Goal: Task Accomplishment & Management: Use online tool/utility

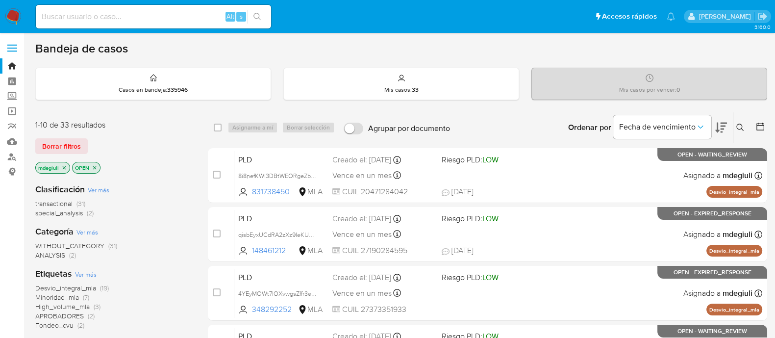
click at [165, 16] on input at bounding box center [153, 16] width 235 height 13
paste input "134575457"
type input "134575457"
click at [250, 18] on button "search-icon" at bounding box center [257, 17] width 20 height 14
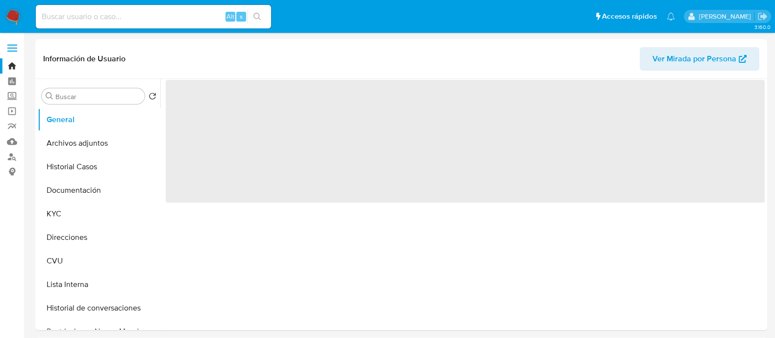
select select "10"
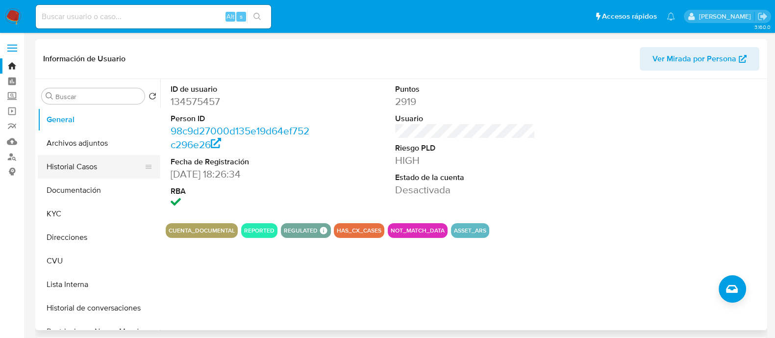
click at [92, 166] on button "Historial Casos" at bounding box center [95, 167] width 115 height 24
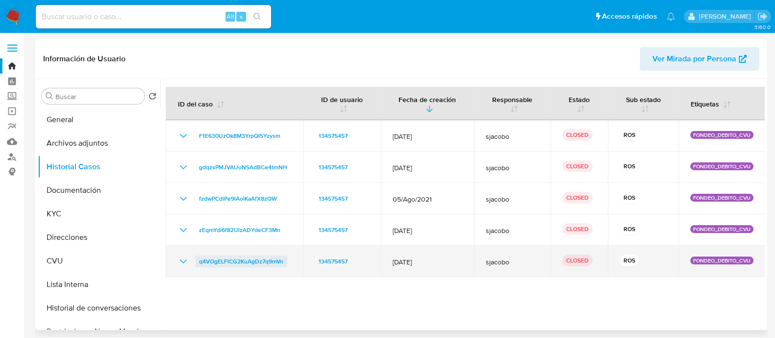
click at [238, 258] on span "q4VOgELFlCG2KuAgDz7q9mVn" at bounding box center [241, 261] width 84 height 12
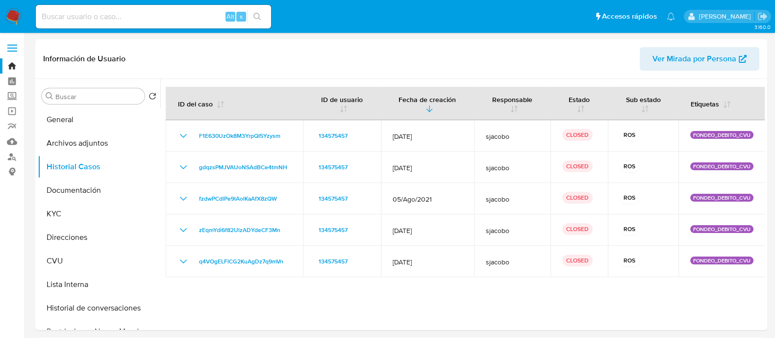
click at [141, 13] on input at bounding box center [153, 16] width 235 height 13
paste input "166565427"
type input "166565427"
click at [262, 18] on button "search-icon" at bounding box center [257, 17] width 20 height 14
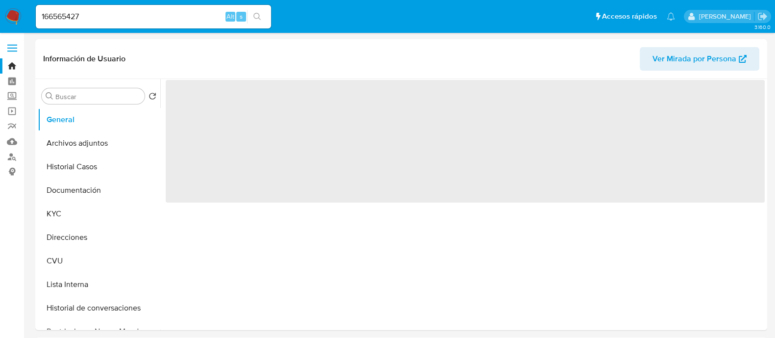
select select "10"
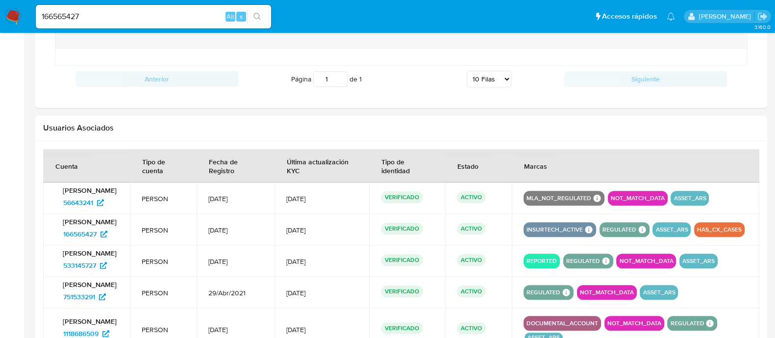
scroll to position [980, 0]
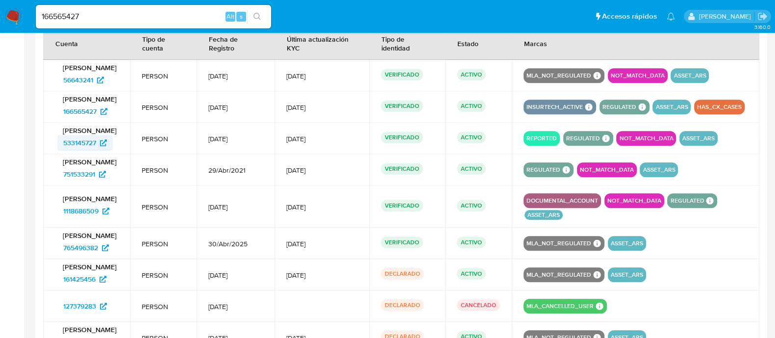
click at [85, 136] on span "533145727" at bounding box center [79, 143] width 33 height 16
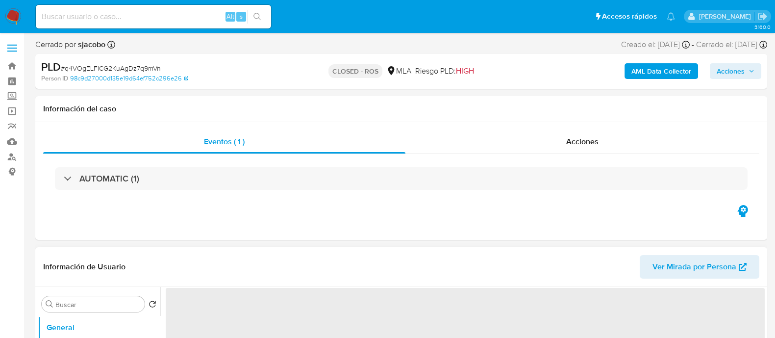
select select "10"
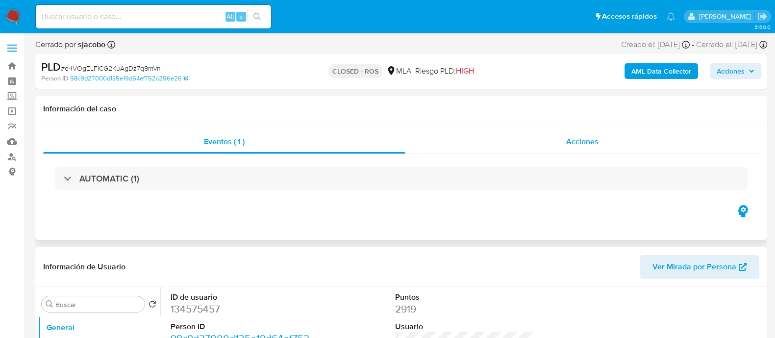
click at [566, 138] on span "Acciones" at bounding box center [582, 141] width 32 height 11
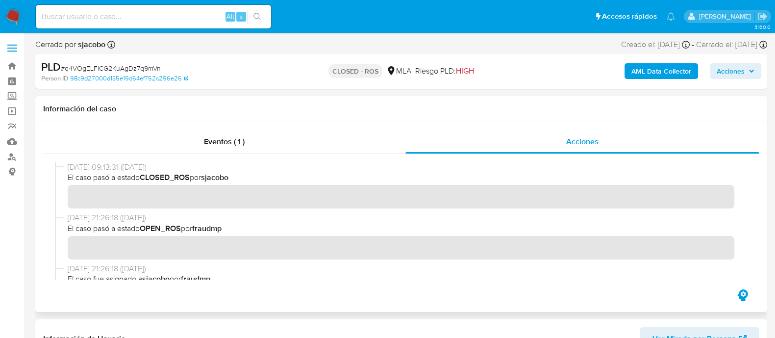
scroll to position [428, 0]
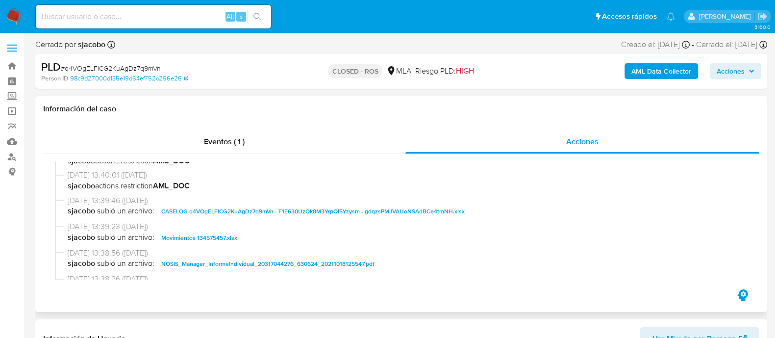
click at [245, 212] on span "CASELOG q4VOgELFlCG2KuAgDz7q9mVn - F1E630UzOk8M3YrpQI5Yzysm - gdqzsPMJVAUoNSAdB…" at bounding box center [312, 211] width 303 height 12
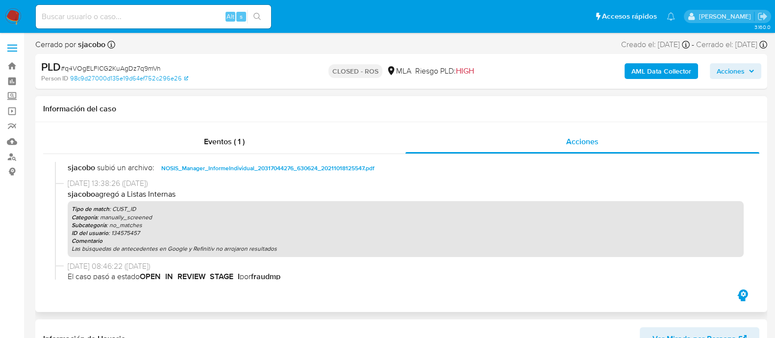
scroll to position [412, 0]
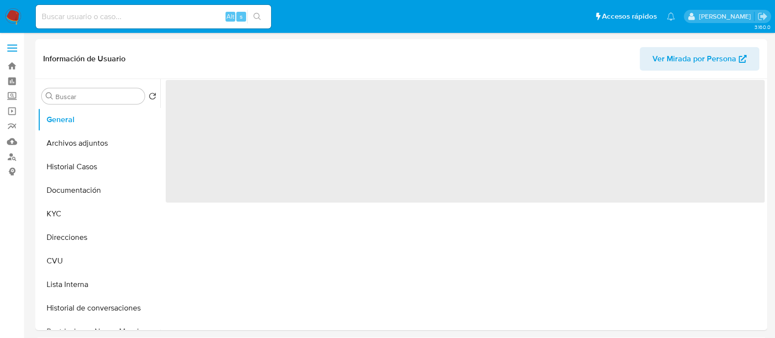
select select "10"
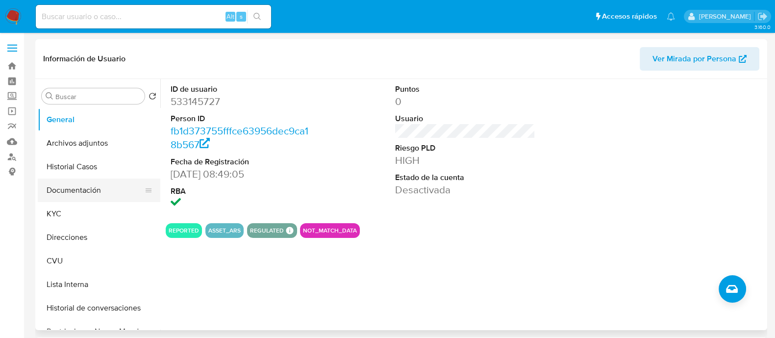
click at [117, 181] on button "Documentación" at bounding box center [95, 190] width 115 height 24
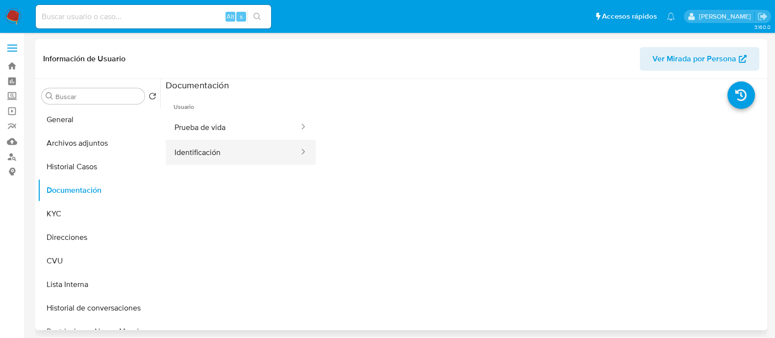
click at [192, 147] on button "Identificación" at bounding box center [233, 152] width 134 height 25
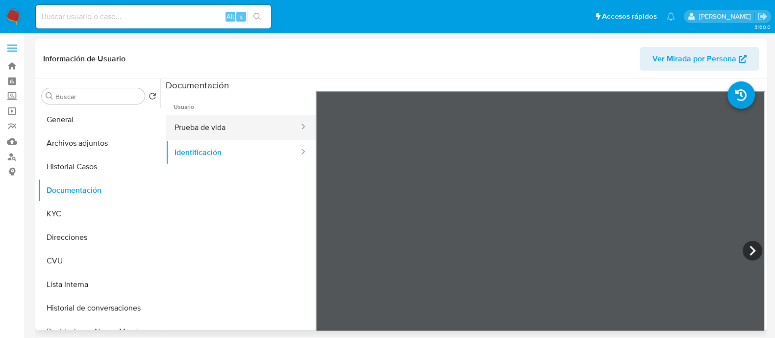
click at [237, 127] on button "Prueba de vida" at bounding box center [233, 127] width 134 height 25
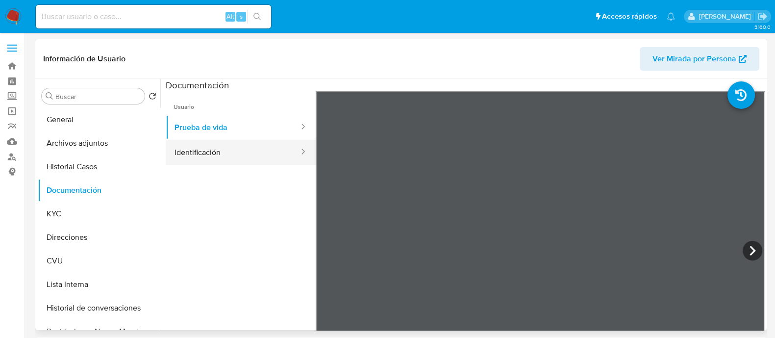
click at [197, 155] on button "Identificación" at bounding box center [233, 152] width 134 height 25
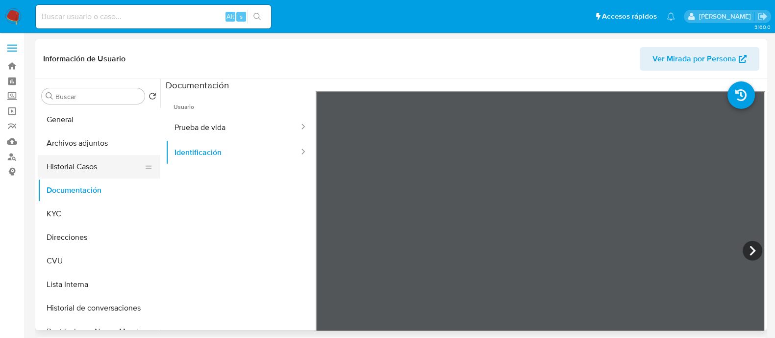
click at [86, 168] on button "Historial Casos" at bounding box center [95, 167] width 115 height 24
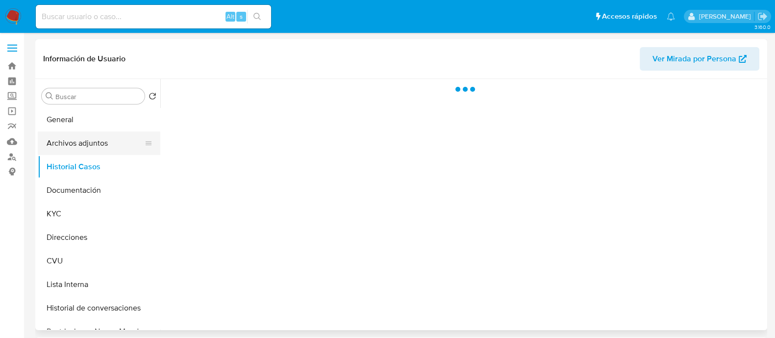
click at [86, 144] on button "Archivos adjuntos" at bounding box center [95, 143] width 115 height 24
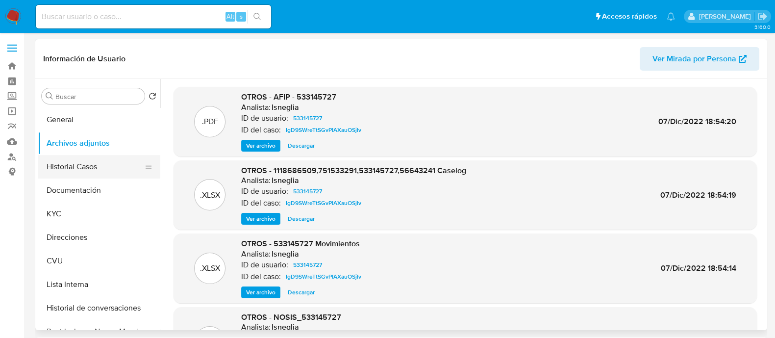
click at [73, 172] on button "Historial Casos" at bounding box center [95, 167] width 115 height 24
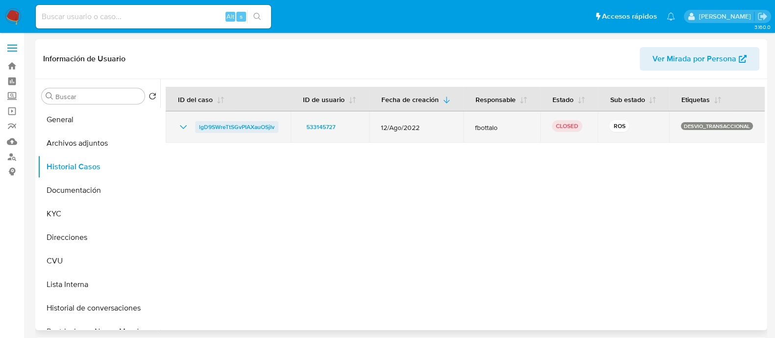
click at [212, 128] on span "lgD9SWreTtSGvPIAXauOSjIv" at bounding box center [236, 127] width 75 height 12
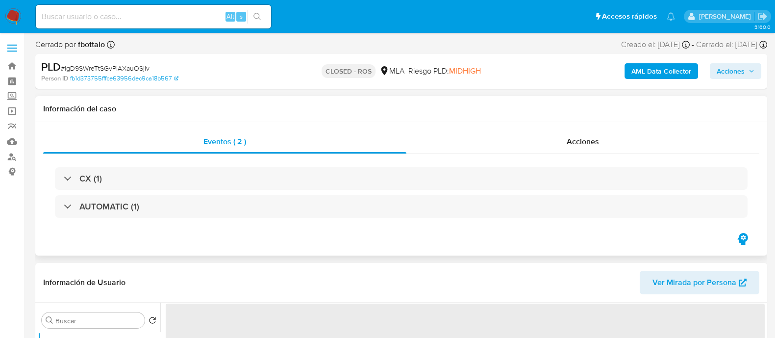
select select "10"
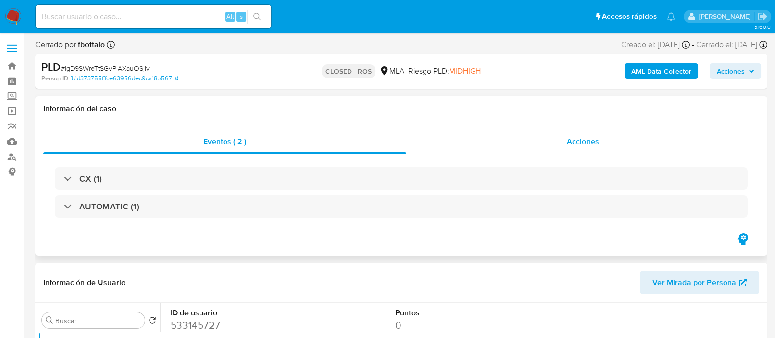
click at [523, 132] on div "Acciones" at bounding box center [582, 142] width 353 height 24
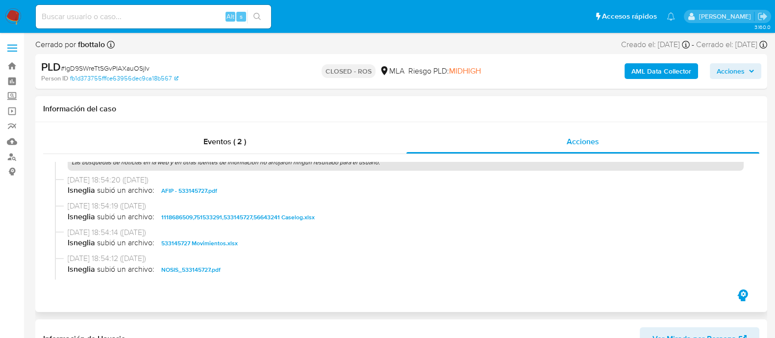
scroll to position [857, 0]
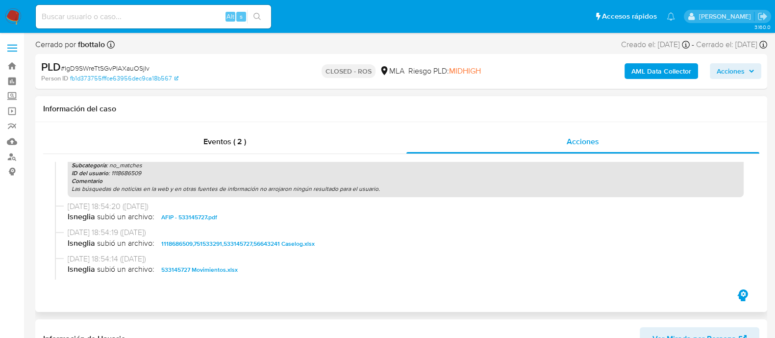
click at [255, 244] on span "1118686509,751533291,533145727,56643241 Caselog.xlsx" at bounding box center [237, 244] width 153 height 12
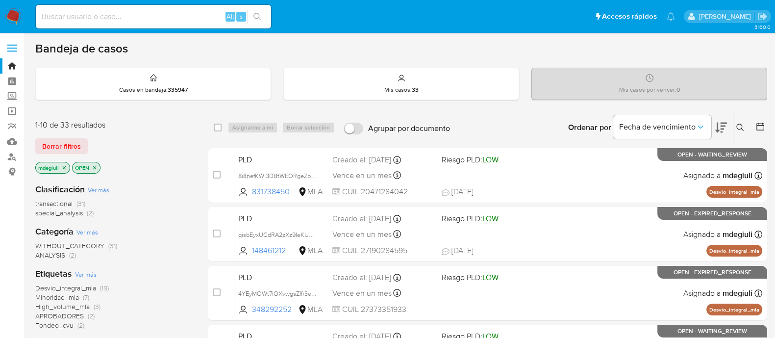
click at [186, 17] on input at bounding box center [153, 16] width 235 height 13
paste input "vPlx5F7SW6FCTRWiuPQEOKqw"
type input "vPlx5F7SW6FCTRWiuPQEOKqw"
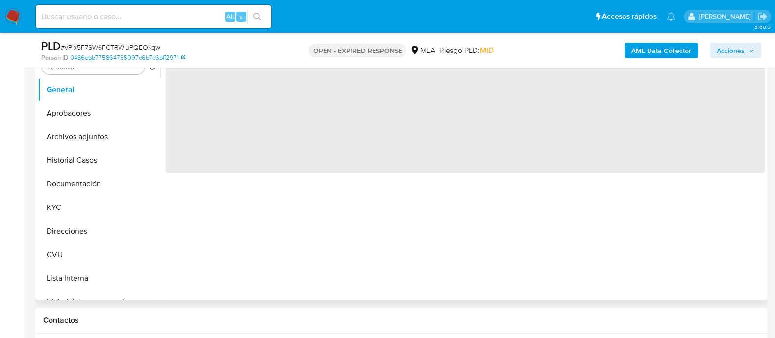
select select "10"
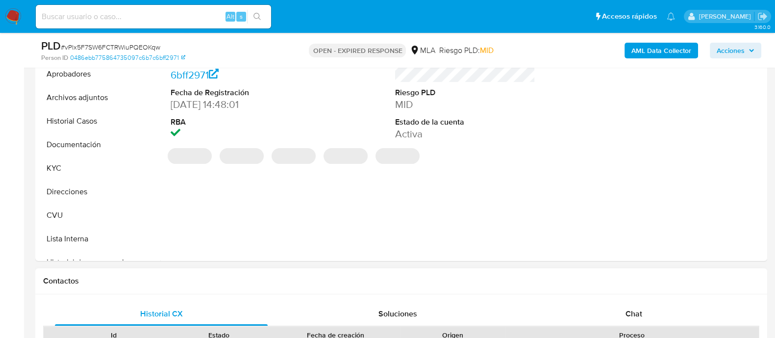
drag, startPoint x: 639, startPoint y: 310, endPoint x: 637, endPoint y: 282, distance: 27.5
click at [638, 311] on span "Chat" at bounding box center [633, 313] width 17 height 11
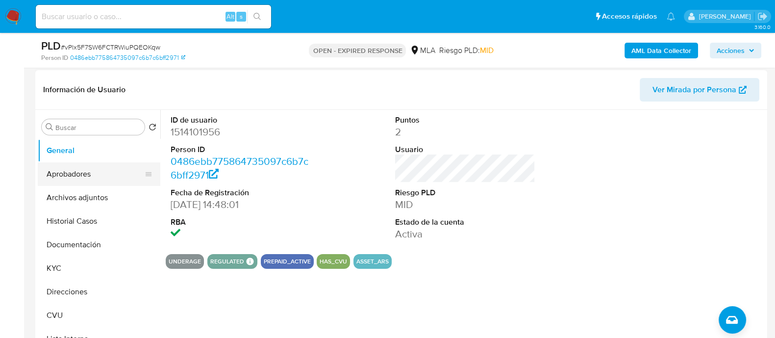
scroll to position [122, 0]
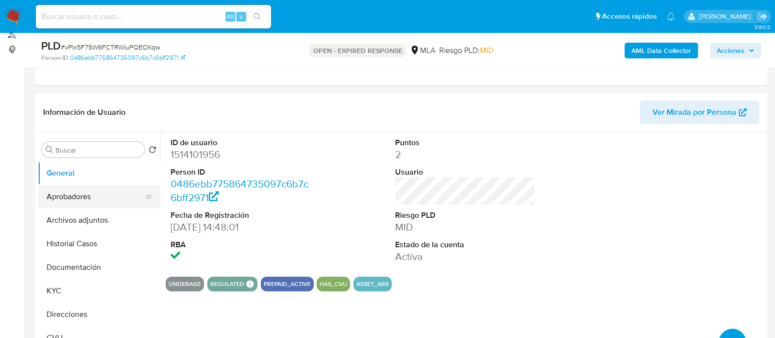
click at [89, 192] on button "Aprobadores" at bounding box center [95, 197] width 115 height 24
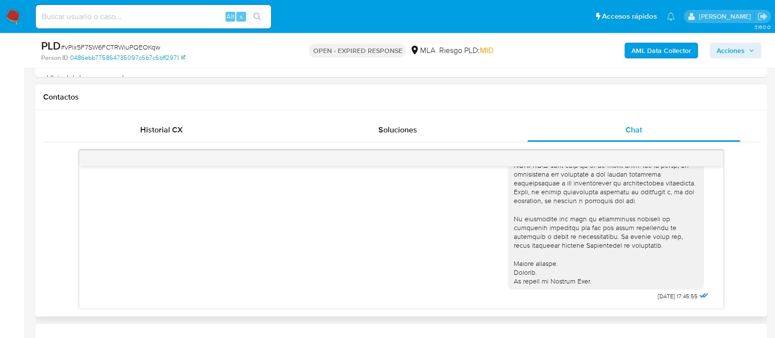
scroll to position [428, 0]
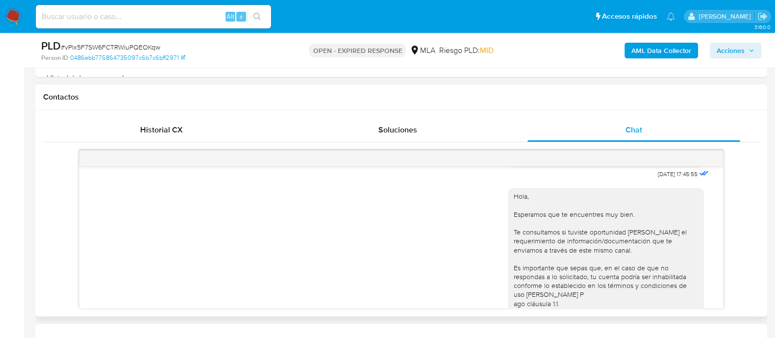
click at [658, 178] on span "[DATE] 17:45:55" at bounding box center [678, 174] width 40 height 8
copy div "[DATE] 17:45:55"
drag, startPoint x: 358, startPoint y: 227, endPoint x: 443, endPoint y: 229, distance: 84.8
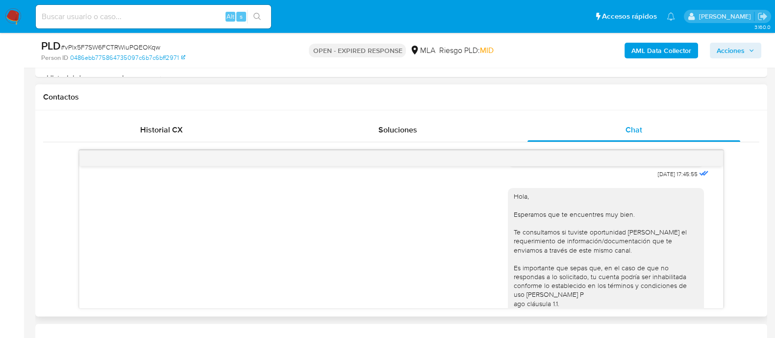
click at [358, 227] on div "Hola, Esperamos que te encuentres muy bien. Te consultamos si tuviste oportunid…" at bounding box center [401, 280] width 619 height 198
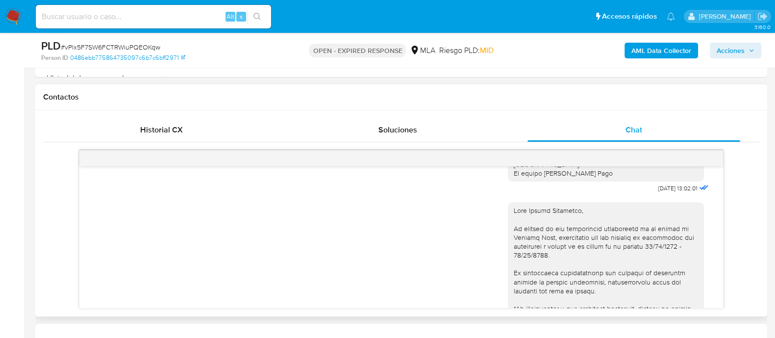
scroll to position [613, 0]
click at [661, 192] on span "[DATE] 13:02:01" at bounding box center [677, 188] width 39 height 8
copy div "[DATE] 13:02:01"
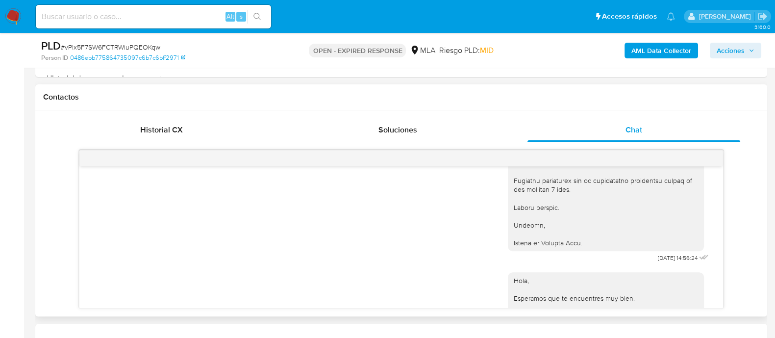
scroll to position [980, 0]
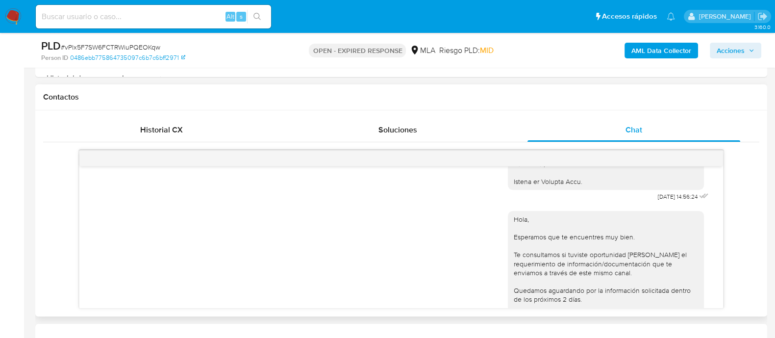
click at [658, 200] on span "[DATE] 14:56:24" at bounding box center [678, 197] width 40 height 8
copy div "[DATE] 14:56:24"
click at [420, 241] on div "Hola, Esperamos que te encuentres muy bien. Te consultamos si tuviste oportunid…" at bounding box center [401, 280] width 619 height 153
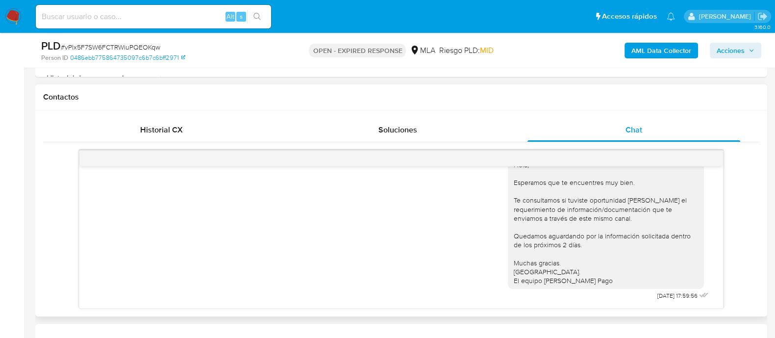
scroll to position [1069, 0]
click at [657, 293] on span "[DATE] 17:59:56" at bounding box center [677, 296] width 40 height 8
copy div "[DATE] 17:59:56"
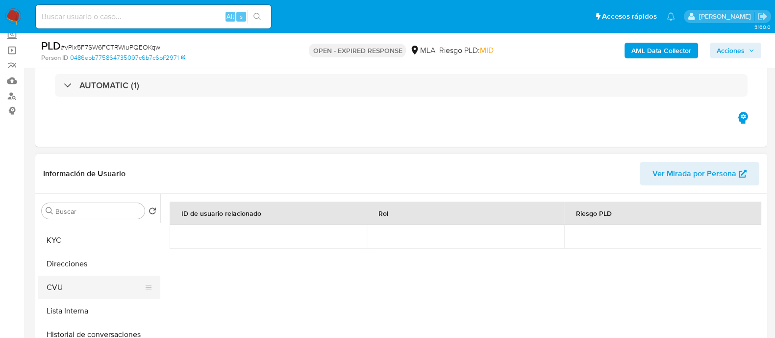
scroll to position [122, 0]
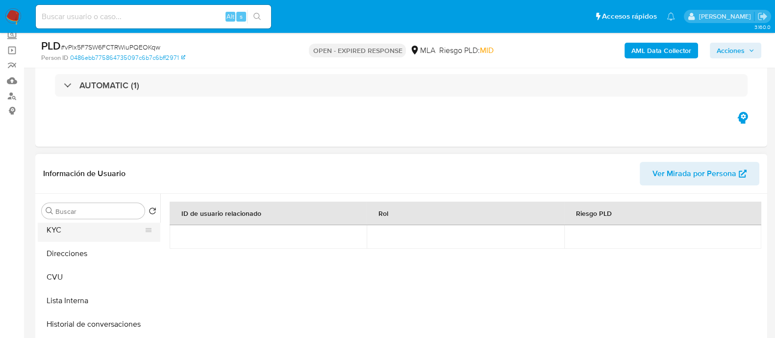
click at [67, 234] on button "KYC" at bounding box center [95, 230] width 115 height 24
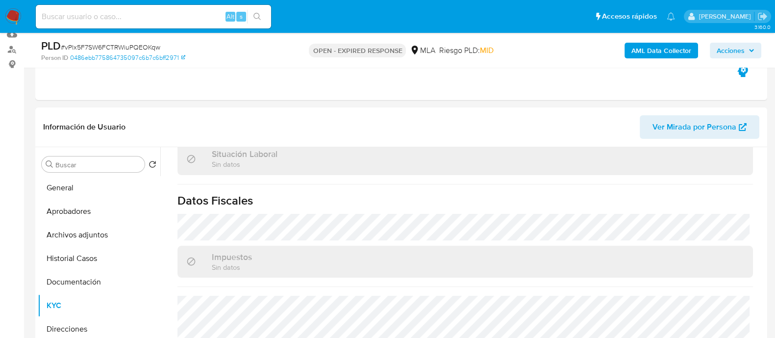
scroll to position [61, 0]
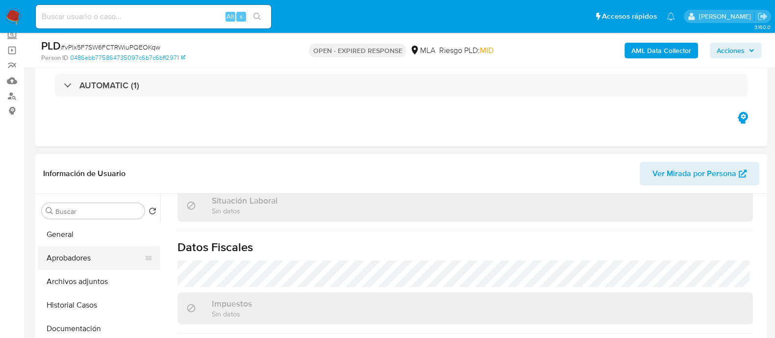
click at [62, 254] on button "Aprobadores" at bounding box center [95, 258] width 115 height 24
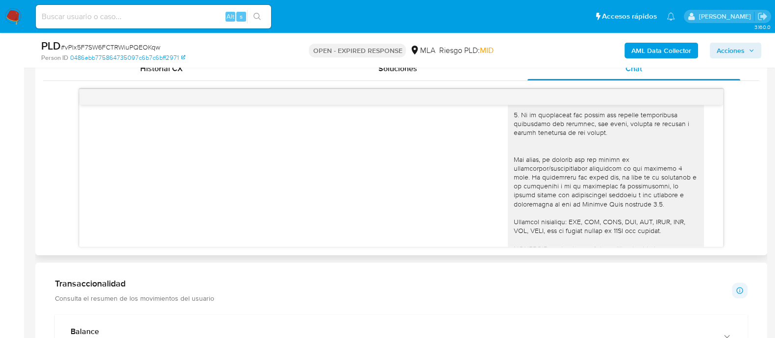
scroll to position [150, 0]
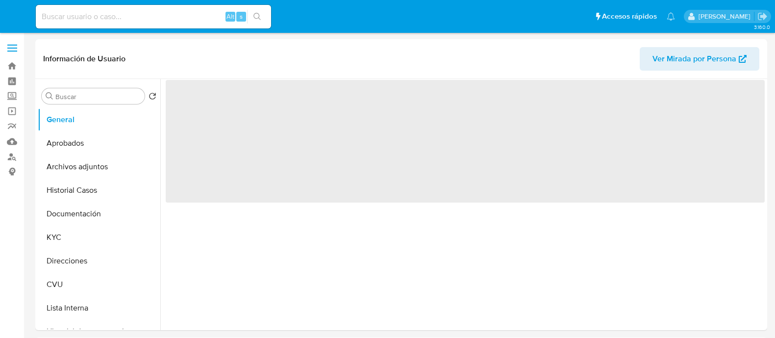
select select "10"
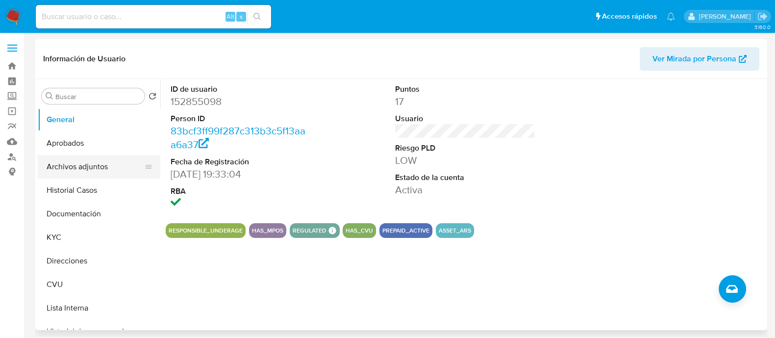
click at [100, 162] on button "Archivos adjuntos" at bounding box center [95, 167] width 115 height 24
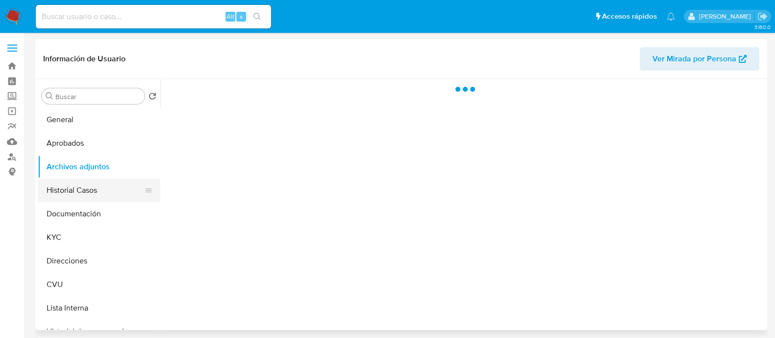
click at [90, 194] on button "Historial Casos" at bounding box center [95, 190] width 115 height 24
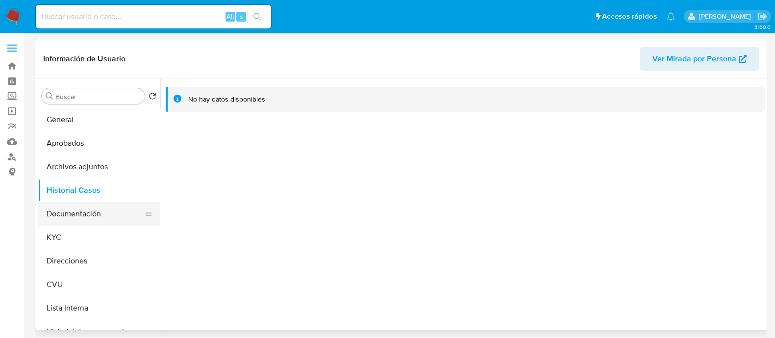
click at [88, 216] on button "Documentación" at bounding box center [95, 214] width 115 height 24
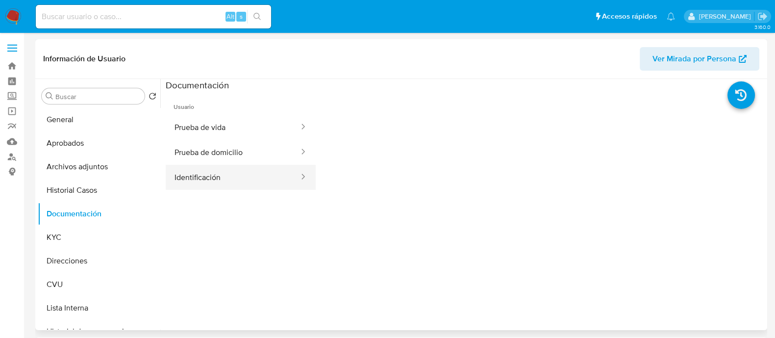
click at [215, 175] on button "Identificación" at bounding box center [233, 177] width 134 height 25
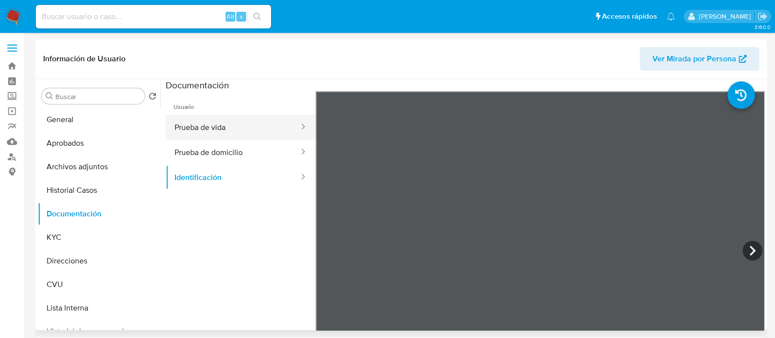
click at [238, 124] on button "Prueba de vida" at bounding box center [233, 127] width 134 height 25
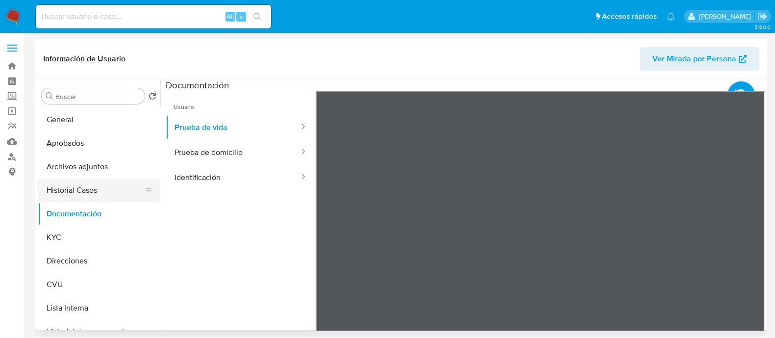
click at [88, 190] on button "Historial Casos" at bounding box center [95, 190] width 115 height 24
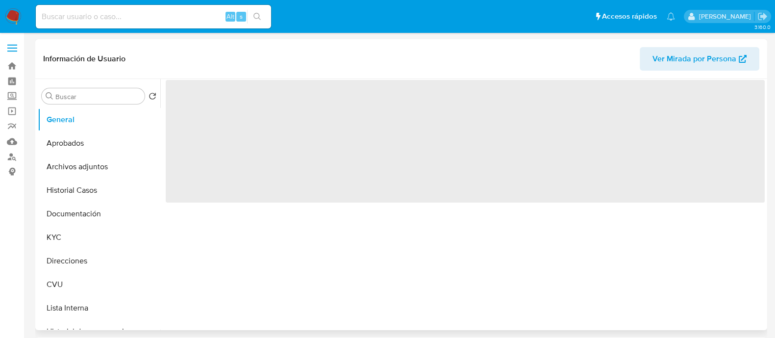
select select "10"
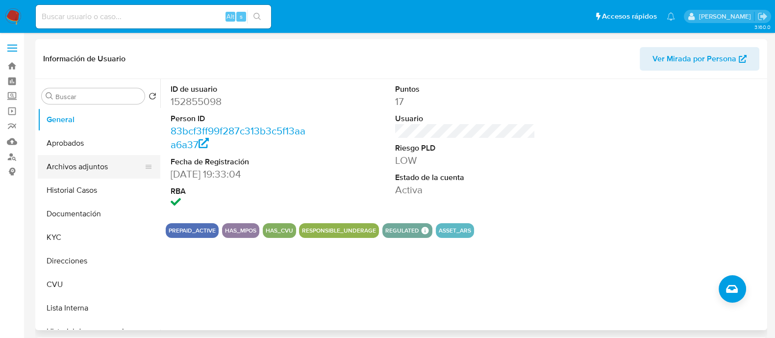
click at [94, 169] on button "Archivos adjuntos" at bounding box center [95, 167] width 115 height 24
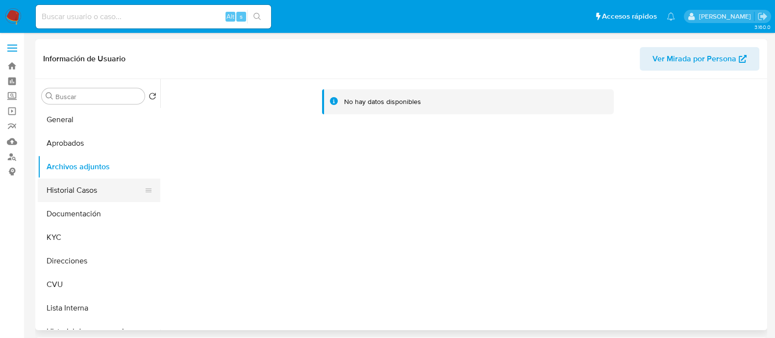
click at [87, 186] on button "Historial Casos" at bounding box center [95, 190] width 115 height 24
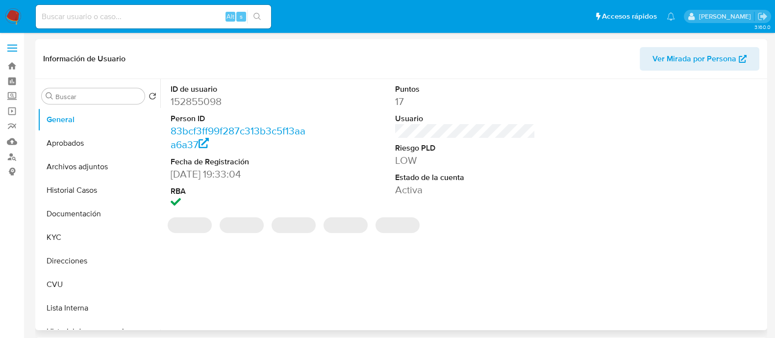
select select "10"
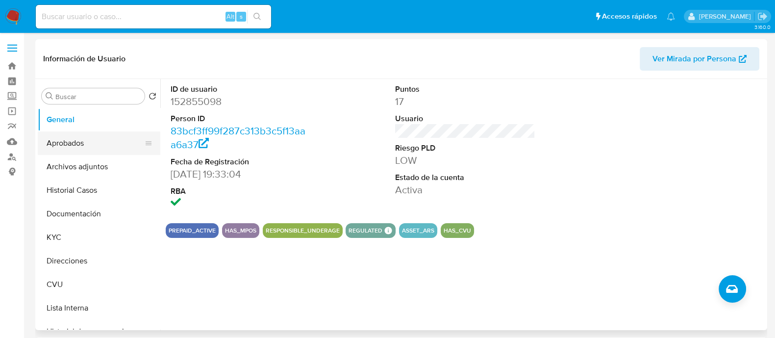
click at [81, 148] on button "Aprobados" at bounding box center [95, 143] width 115 height 24
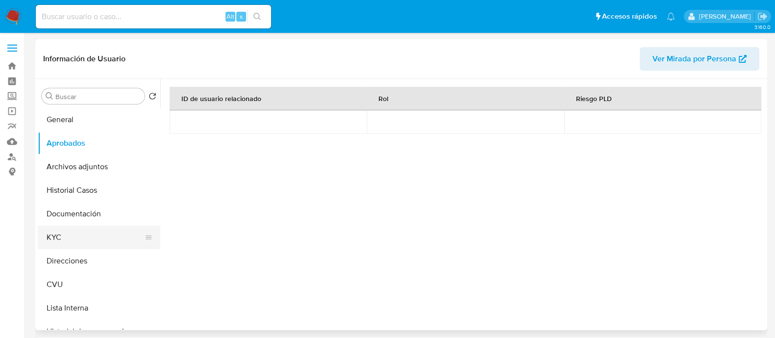
click at [69, 238] on button "KYC" at bounding box center [95, 237] width 115 height 24
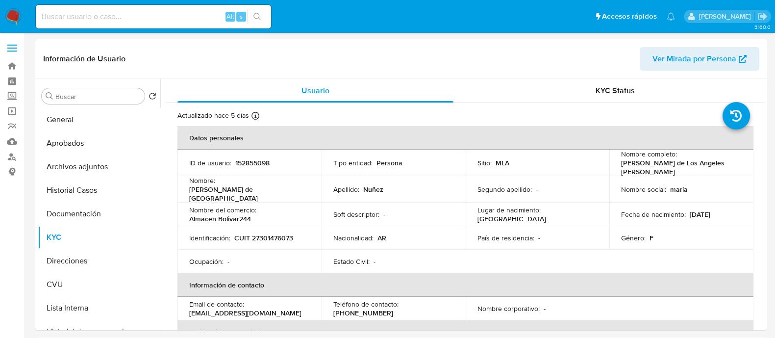
click at [12, 18] on img at bounding box center [13, 16] width 17 height 17
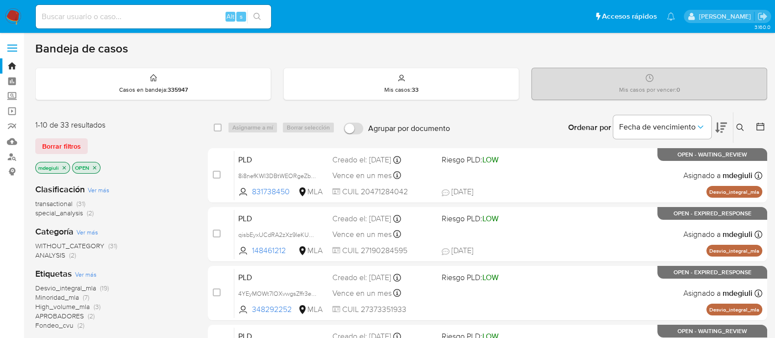
click at [745, 129] on button at bounding box center [741, 128] width 16 height 12
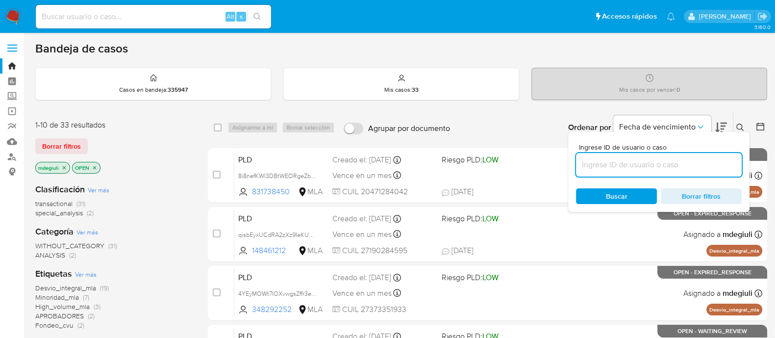
click at [672, 160] on input at bounding box center [659, 164] width 166 height 13
type input "vPlx5F7SW6FCTRWiuPQEOKqw"
click at [622, 190] on div "Buscar Borrar filtros" at bounding box center [659, 196] width 166 height 16
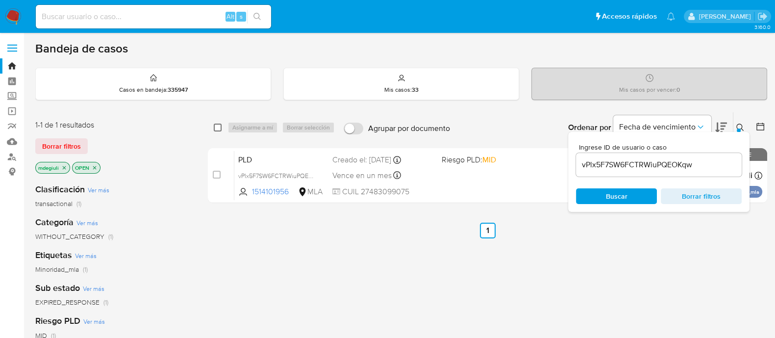
click at [219, 126] on input "checkbox" at bounding box center [218, 128] width 8 height 8
checkbox input "true"
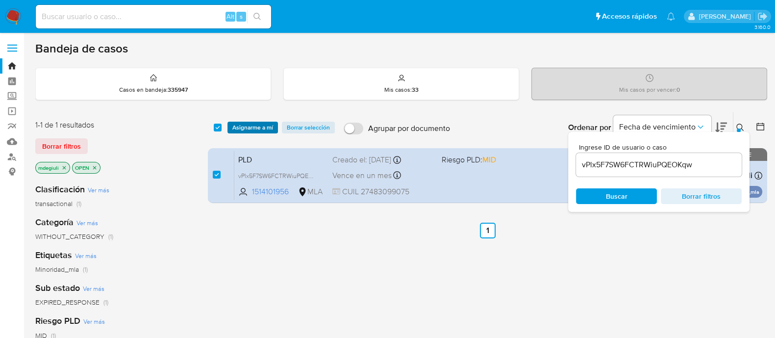
click at [257, 131] on span "Asignarme a mí" at bounding box center [252, 128] width 41 height 10
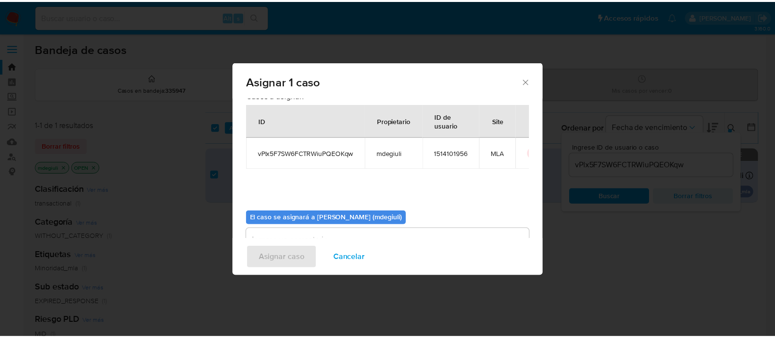
scroll to position [50, 0]
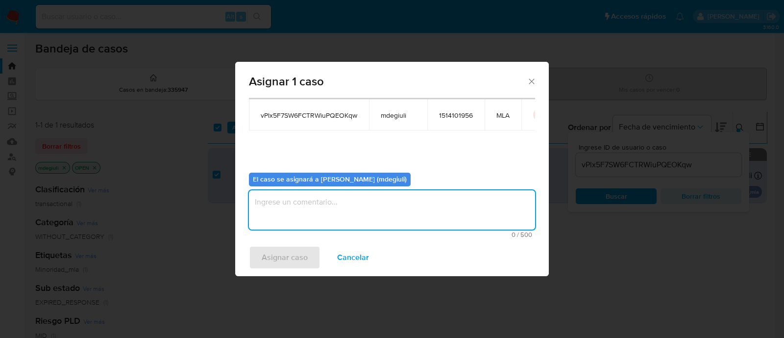
click at [337, 214] on textarea "assign-modal" at bounding box center [392, 209] width 286 height 39
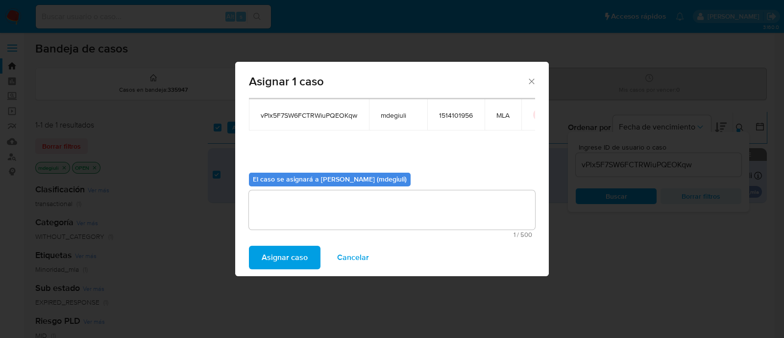
click at [303, 251] on span "Asignar caso" at bounding box center [285, 258] width 46 height 22
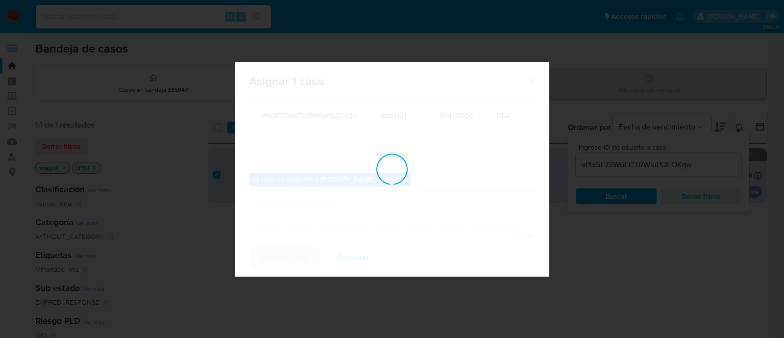
checkbox input "false"
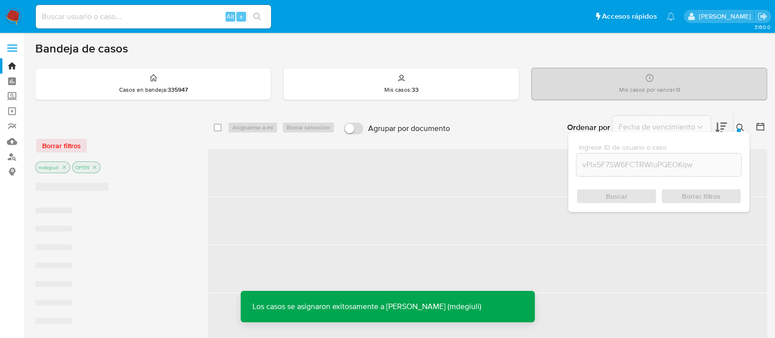
click at [127, 16] on input at bounding box center [153, 16] width 235 height 13
paste input "vPlx5F7SW6FCTRWiuPQEOKqw"
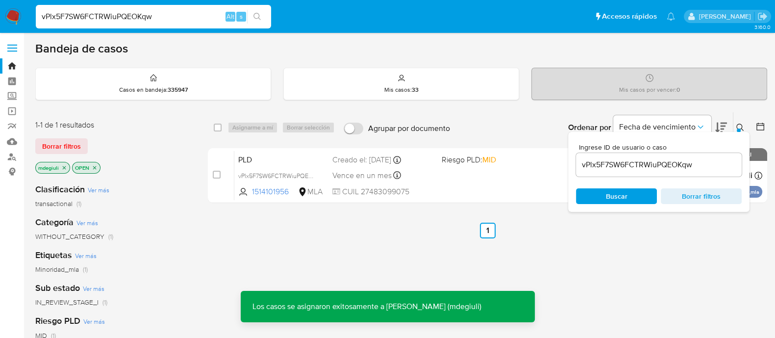
type input "vPlx5F7SW6FCTRWiuPQEOKqw"
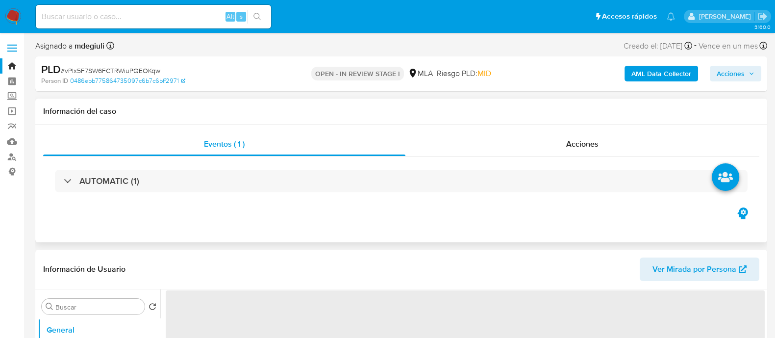
select select "10"
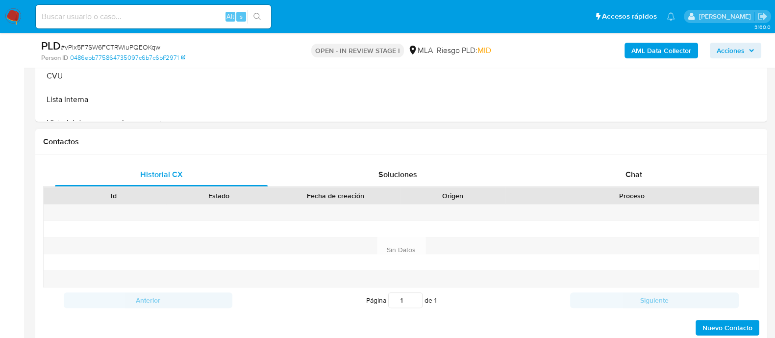
scroll to position [368, 0]
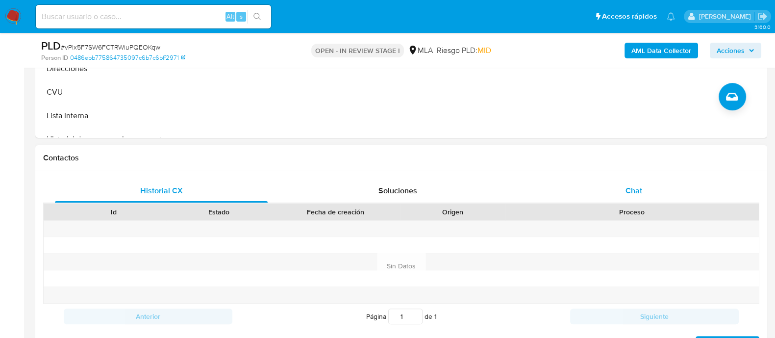
click at [632, 191] on span "Chat" at bounding box center [633, 190] width 17 height 11
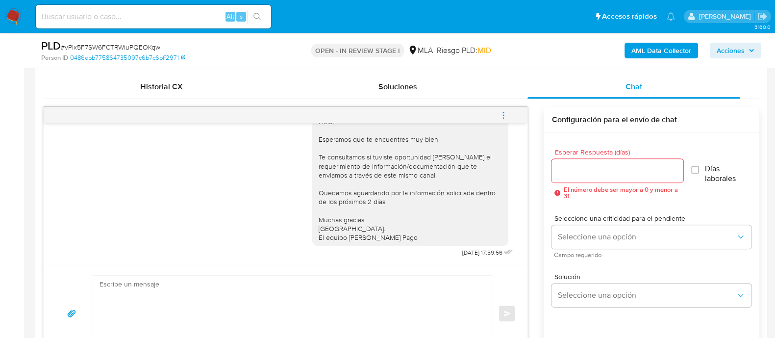
scroll to position [490, 0]
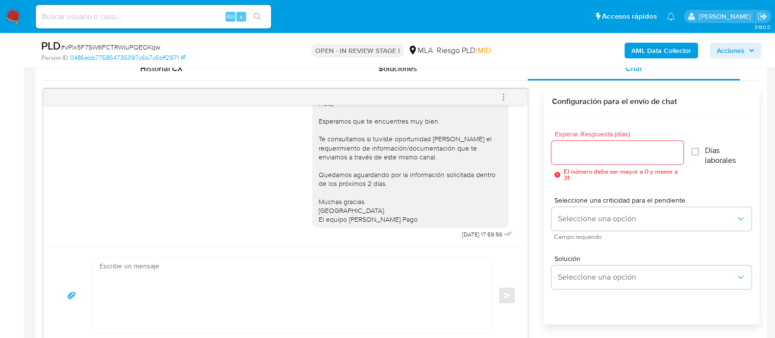
click at [501, 95] on icon "menu-action" at bounding box center [503, 97] width 9 height 9
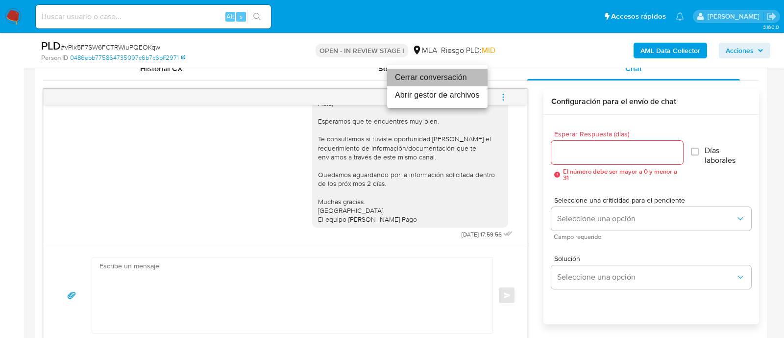
click at [449, 77] on li "Cerrar conversación" at bounding box center [437, 78] width 100 height 18
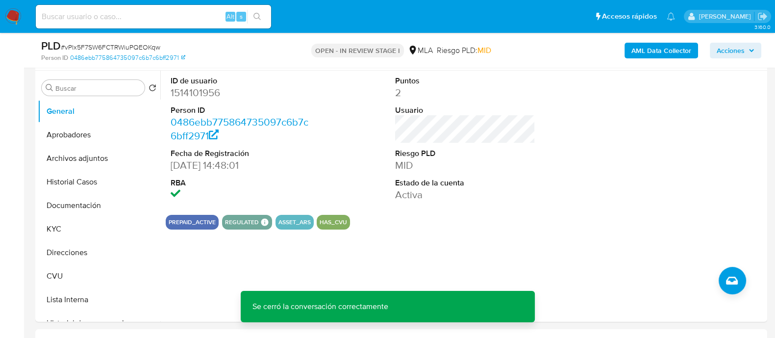
scroll to position [122, 0]
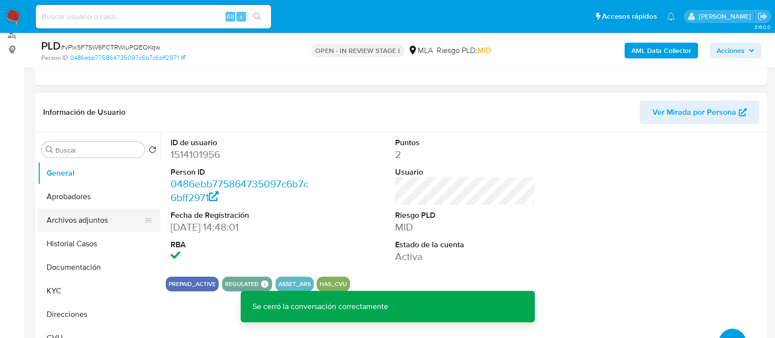
click at [72, 217] on button "Archivos adjuntos" at bounding box center [95, 220] width 115 height 24
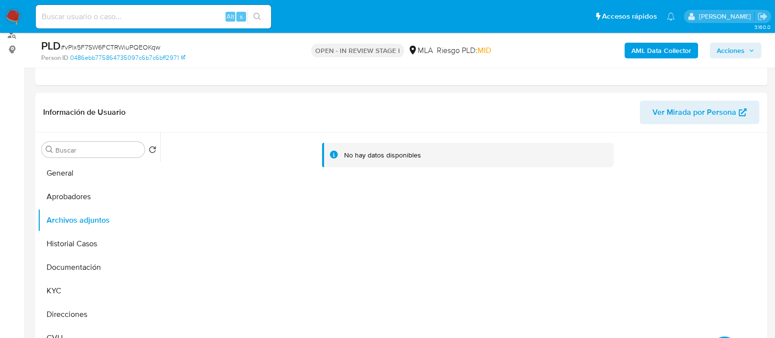
click at [662, 50] on b "AML Data Collector" at bounding box center [661, 51] width 60 height 16
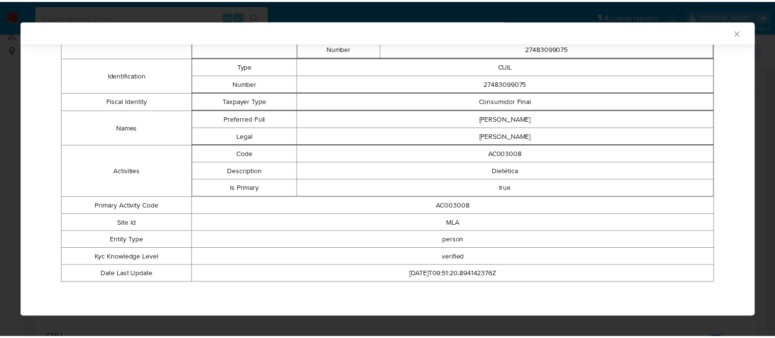
scroll to position [0, 0]
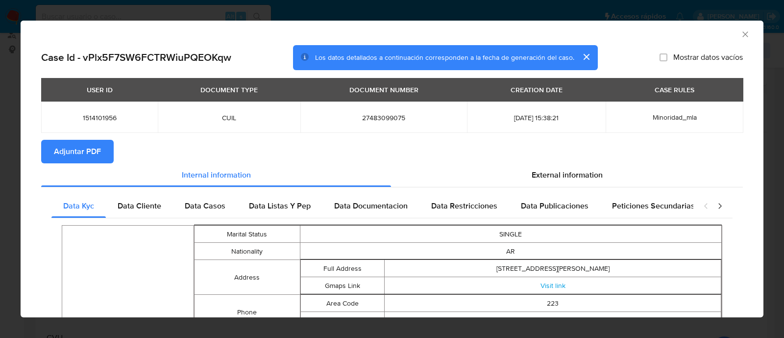
click at [90, 151] on span "Adjuntar PDF" at bounding box center [77, 152] width 47 height 22
click at [741, 34] on icon "Cerrar ventana" at bounding box center [746, 34] width 10 height 10
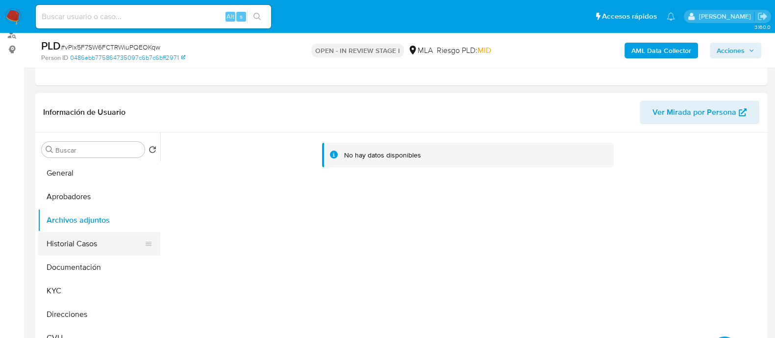
click at [65, 249] on button "Historial Casos" at bounding box center [95, 244] width 115 height 24
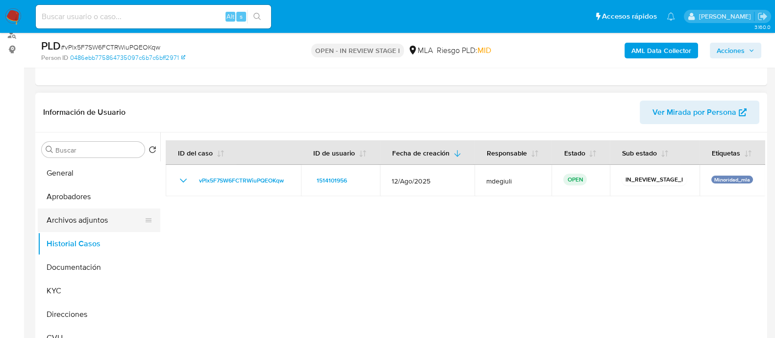
click at [81, 224] on button "Archivos adjuntos" at bounding box center [95, 220] width 115 height 24
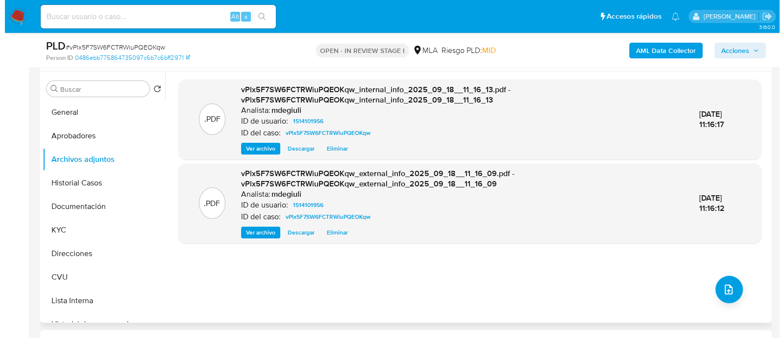
scroll to position [245, 0]
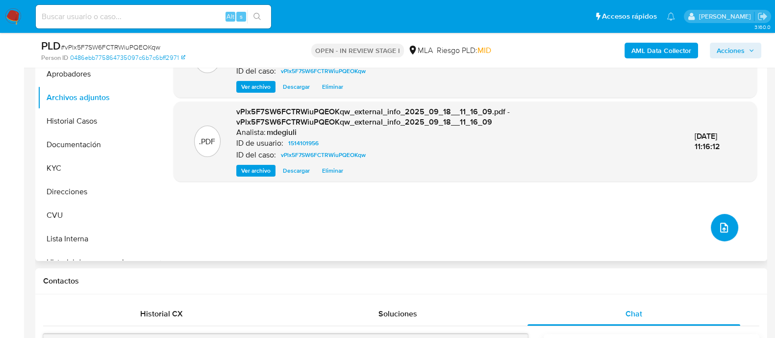
click at [719, 222] on icon "upload-file" at bounding box center [724, 228] width 12 height 12
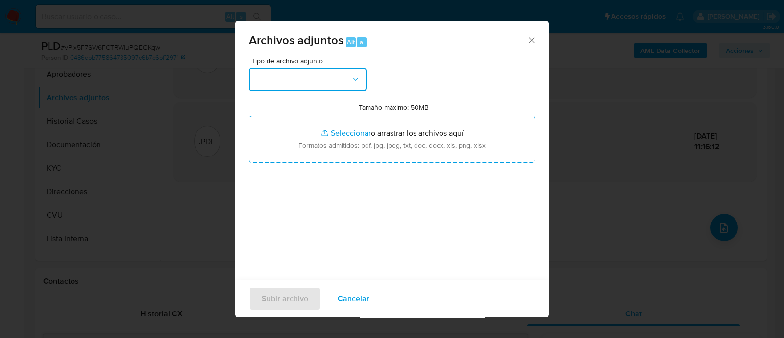
click at [346, 87] on button "button" at bounding box center [308, 80] width 118 height 24
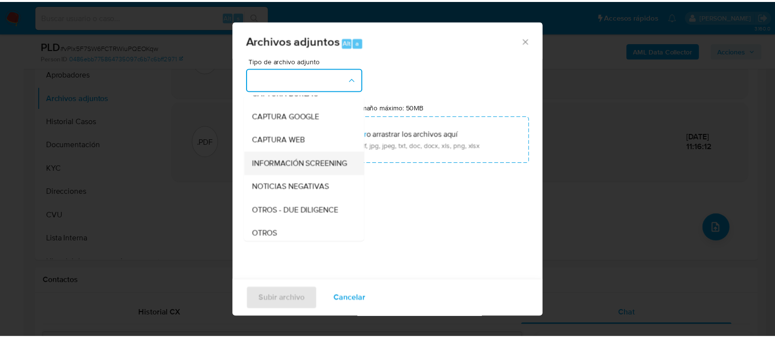
scroll to position [122, 0]
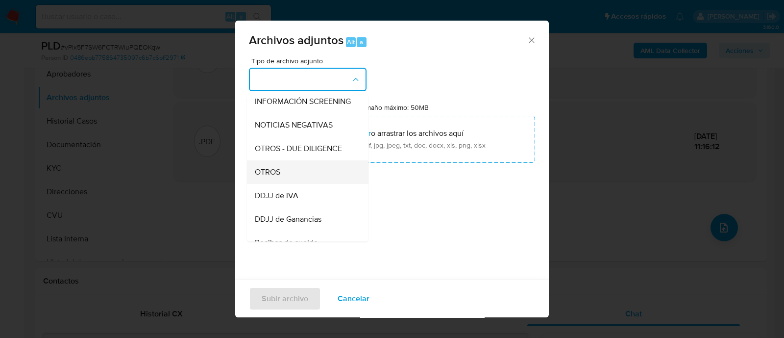
click at [293, 184] on div "OTROS" at bounding box center [305, 172] width 100 height 24
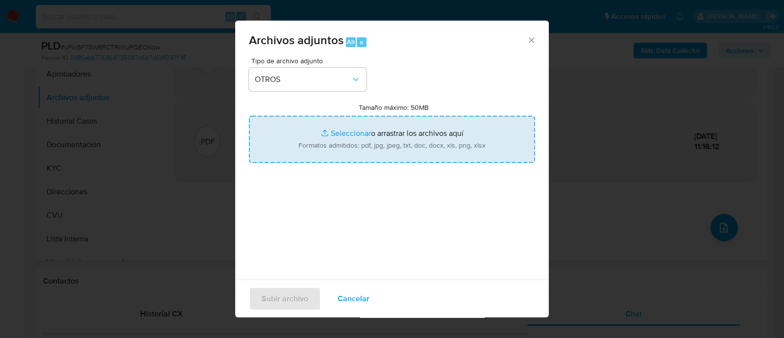
click at [372, 146] on input "Tamaño máximo: 50MB Seleccionar archivos" at bounding box center [392, 139] width 286 height 47
type input "C:\fakepath\Caselog Morena Valentina Colotti.docx"
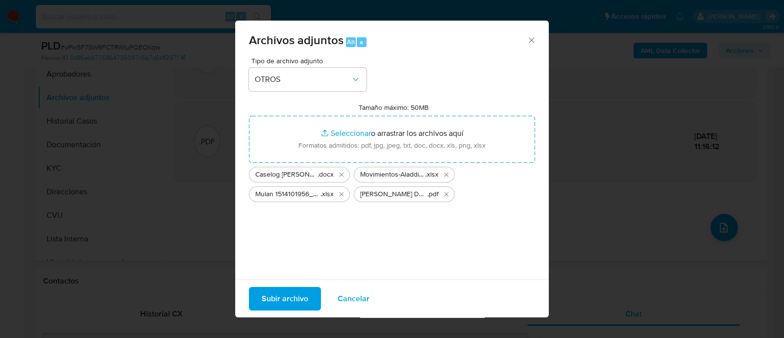
click at [296, 297] on span "Subir archivo" at bounding box center [285, 299] width 47 height 22
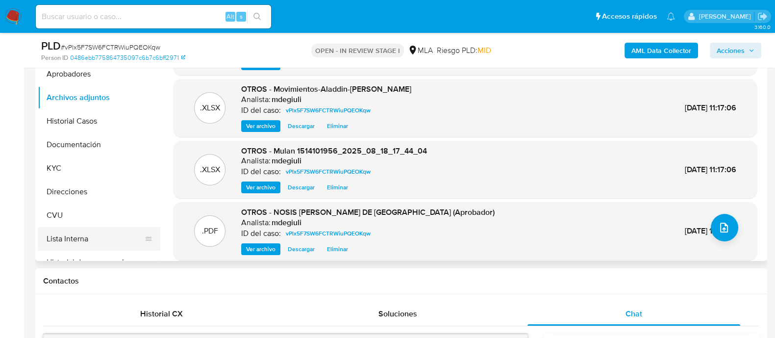
click at [75, 230] on button "Lista Interna" at bounding box center [95, 239] width 115 height 24
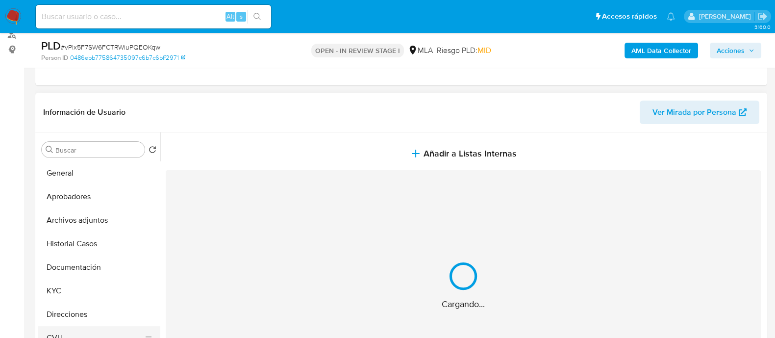
click at [74, 329] on button "CVU" at bounding box center [95, 338] width 115 height 24
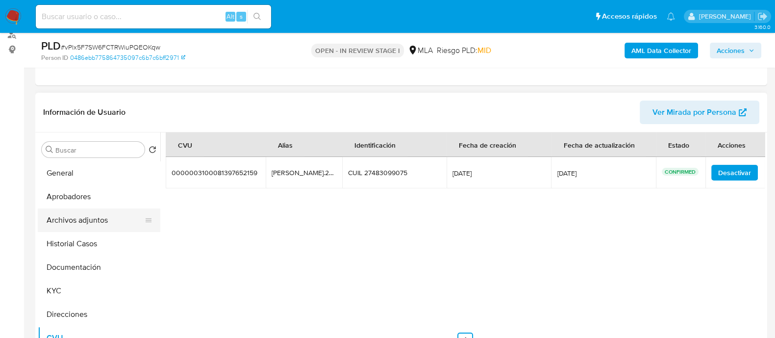
click at [70, 221] on button "Archivos adjuntos" at bounding box center [95, 220] width 115 height 24
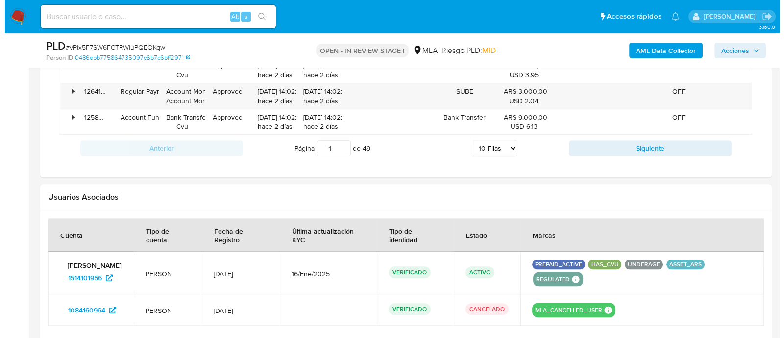
scroll to position [1531, 0]
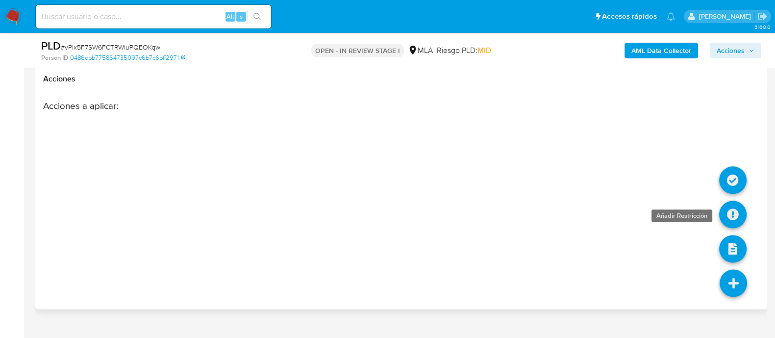
click at [729, 204] on icon at bounding box center [732, 213] width 27 height 27
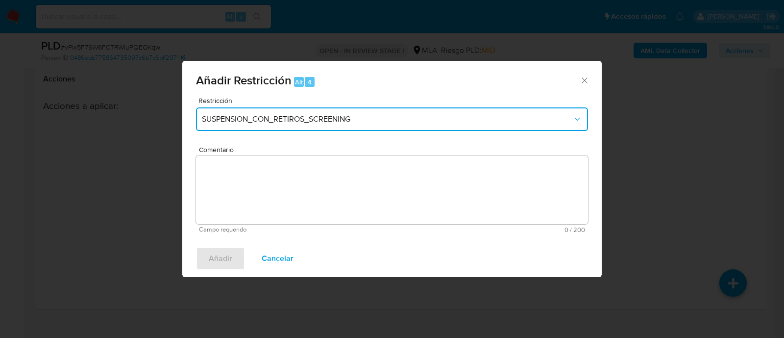
click at [295, 122] on span "SUSPENSION_CON_RETIROS_SCREENING" at bounding box center [387, 119] width 371 height 10
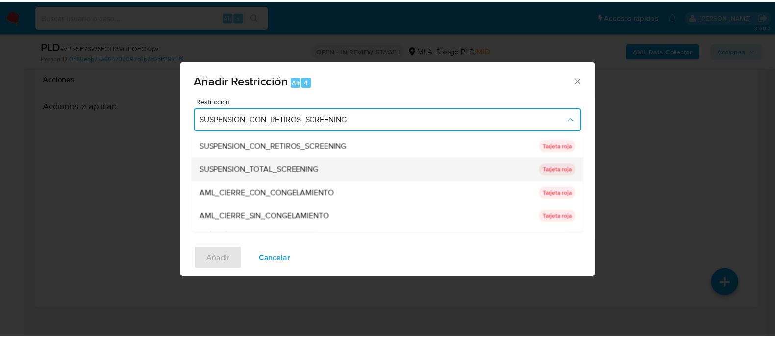
scroll to position [208, 0]
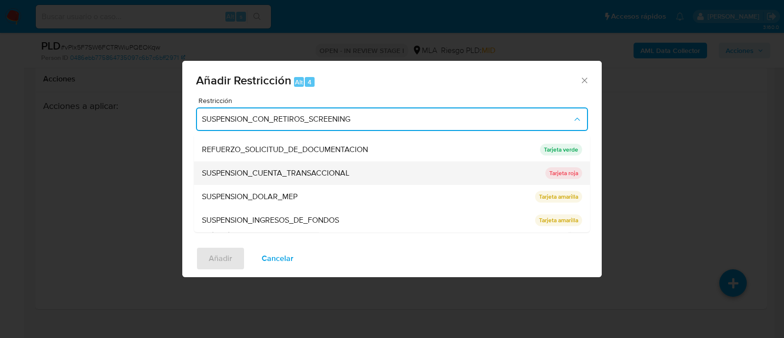
click at [265, 175] on span "SUSPENSION_CUENTA_TRANSACCIONAL" at bounding box center [276, 174] width 148 height 10
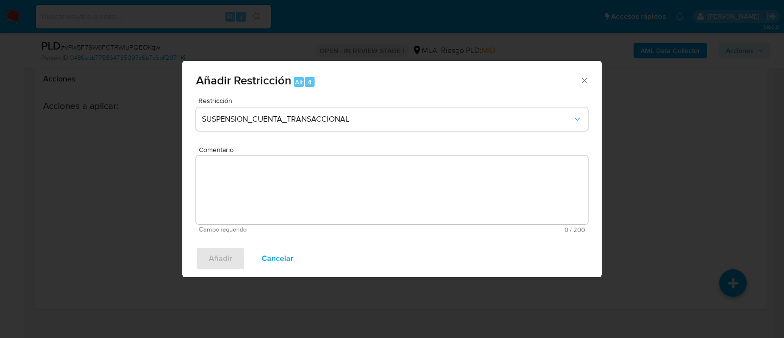
click at [266, 194] on textarea "Comentario" at bounding box center [392, 189] width 392 height 69
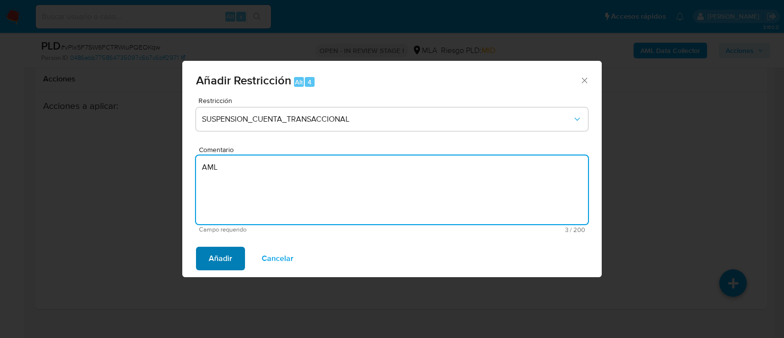
type textarea "AML"
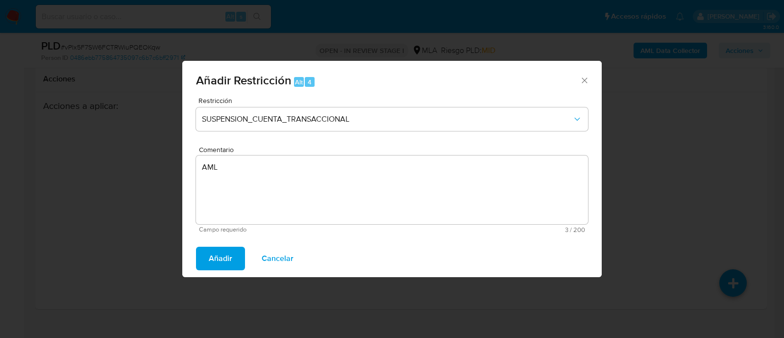
click at [223, 259] on span "Añadir" at bounding box center [221, 259] width 24 height 22
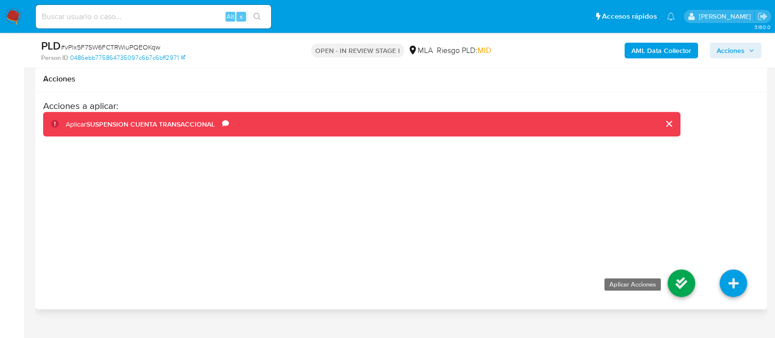
click at [681, 284] on icon at bounding box center [681, 282] width 27 height 27
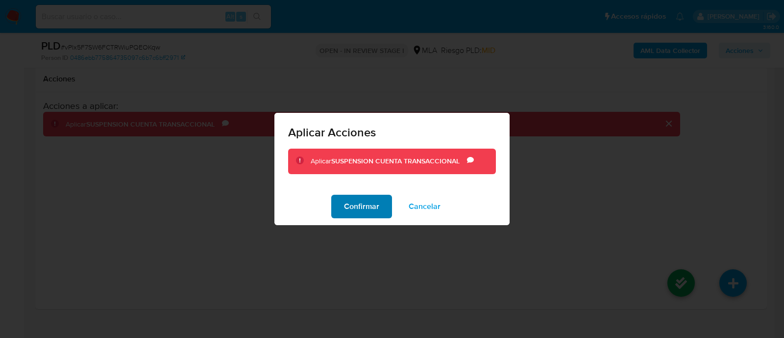
click at [361, 206] on span "Confirmar" at bounding box center [361, 207] width 35 height 22
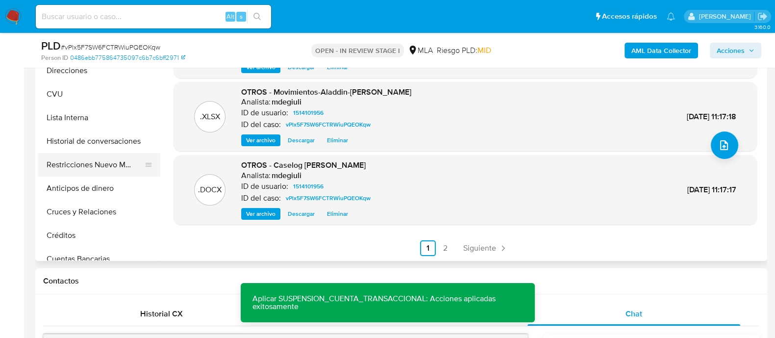
scroll to position [122, 0]
click at [83, 163] on button "Restricciones Nuevo Mundo" at bounding box center [95, 164] width 115 height 24
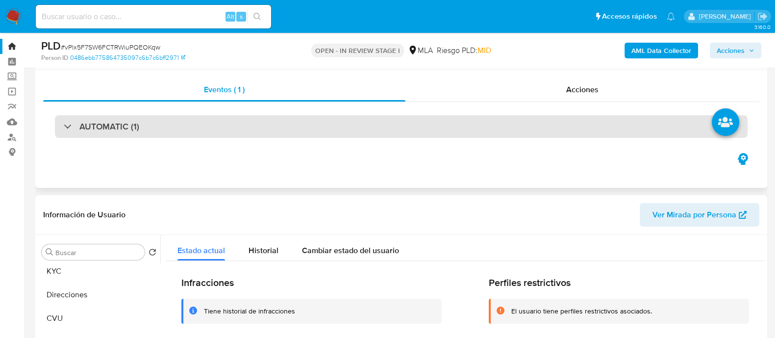
scroll to position [0, 0]
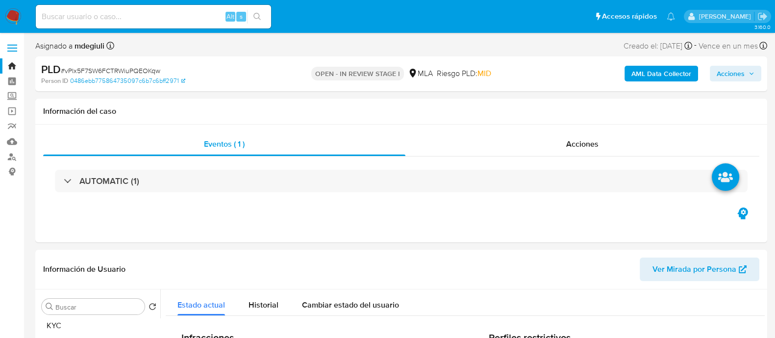
click at [730, 75] on span "Acciones" at bounding box center [731, 74] width 28 height 16
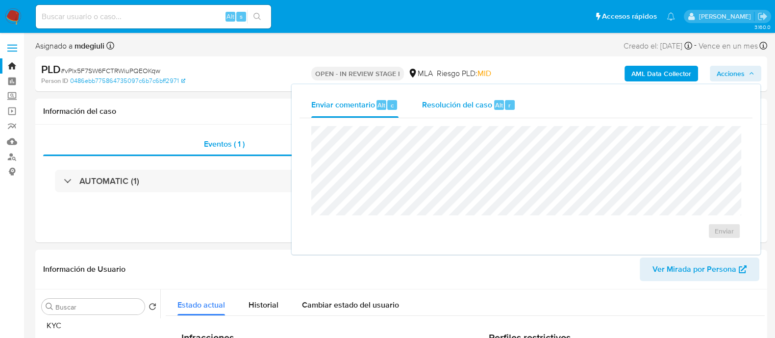
click at [452, 103] on span "Resolución del caso" at bounding box center [457, 104] width 70 height 11
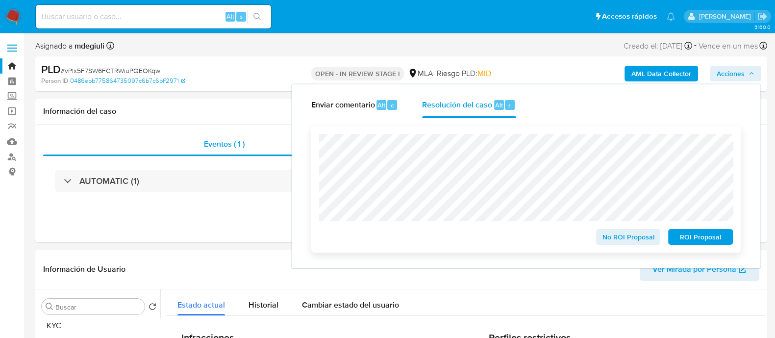
click at [691, 239] on span "ROI Proposal" at bounding box center [700, 237] width 51 height 14
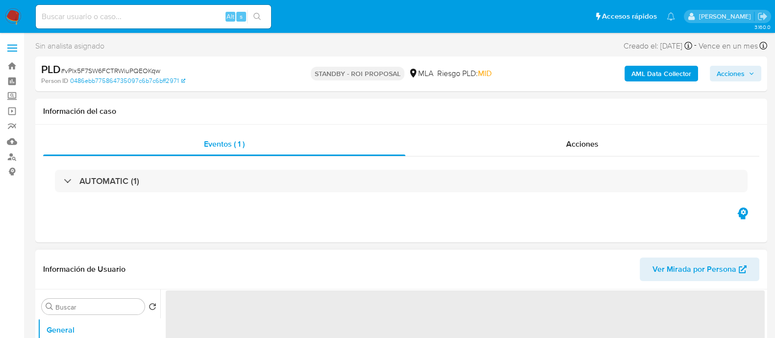
select select "10"
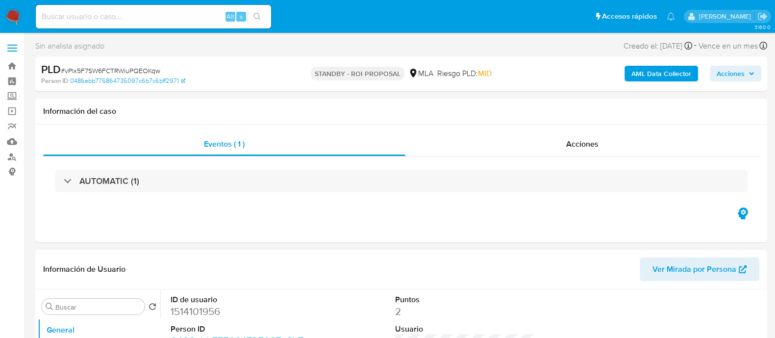
click at [139, 10] on input at bounding box center [153, 16] width 235 height 13
paste input "vPlx5F7SW6FCTRWiuPQEOKqw"
type input "vPlx5F7SW6FCTRWiuPQEOKqw"
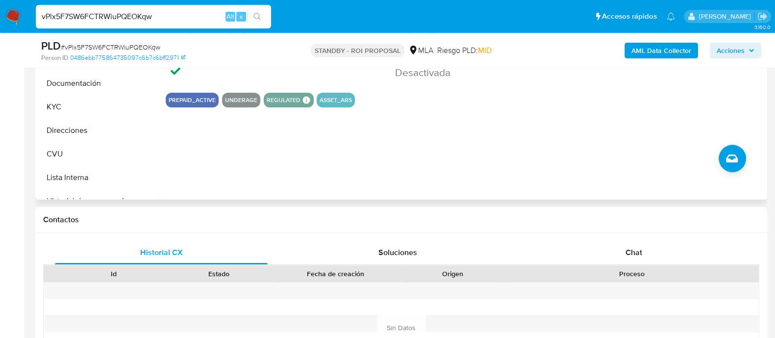
scroll to position [306, 0]
click at [621, 251] on div "Chat" at bounding box center [633, 252] width 213 height 24
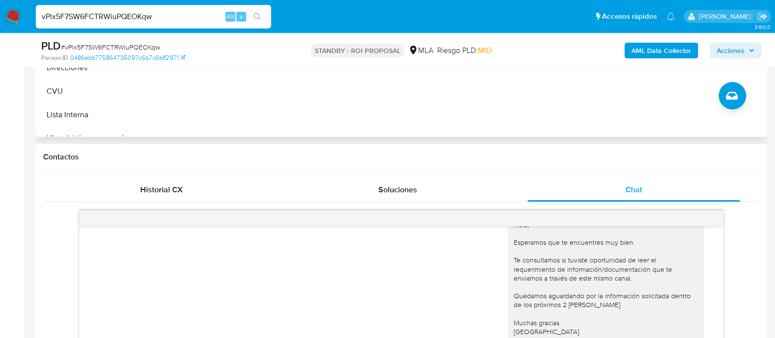
scroll to position [428, 0]
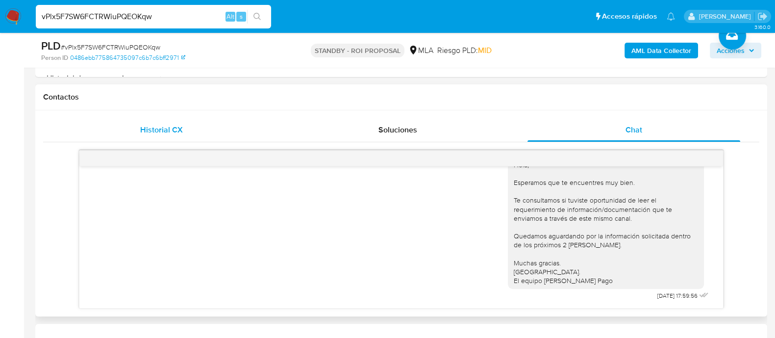
click at [191, 125] on div "Historial CX" at bounding box center [161, 130] width 213 height 24
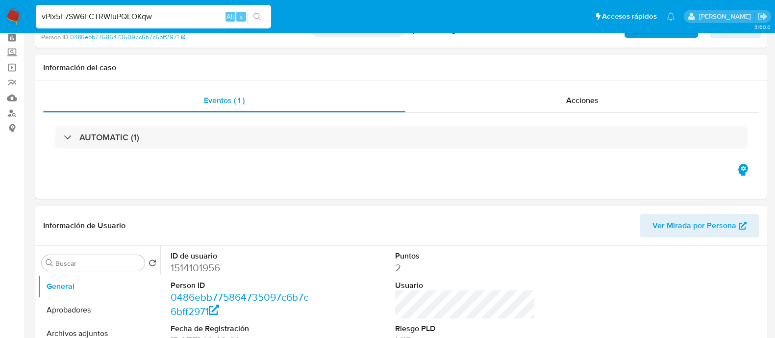
scroll to position [0, 0]
